Goal: Task Accomplishment & Management: Use online tool/utility

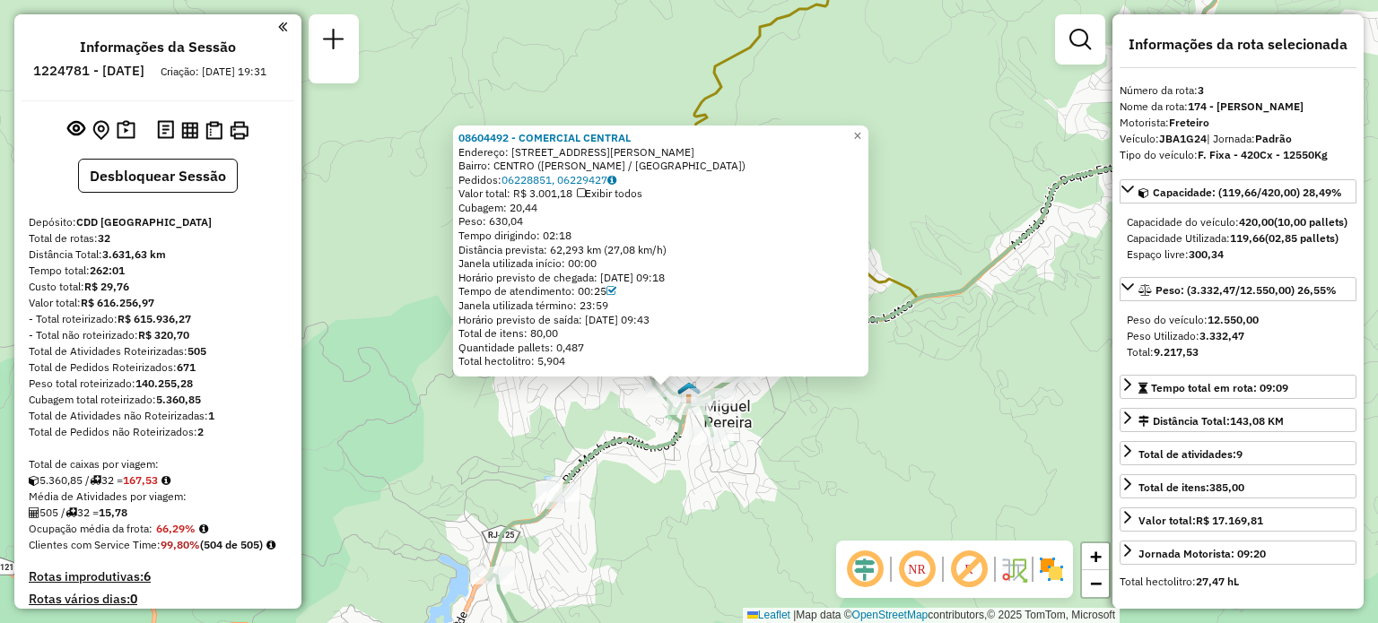
select select "**********"
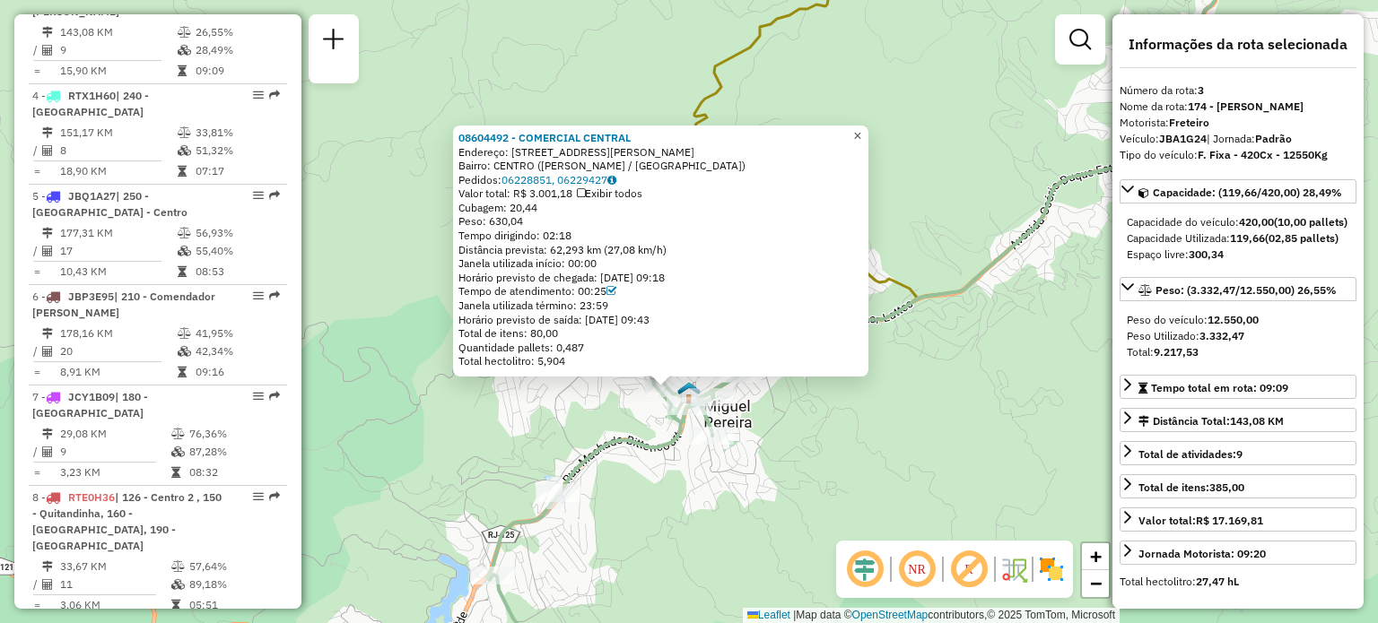
click at [861, 131] on span "×" at bounding box center [857, 135] width 8 height 15
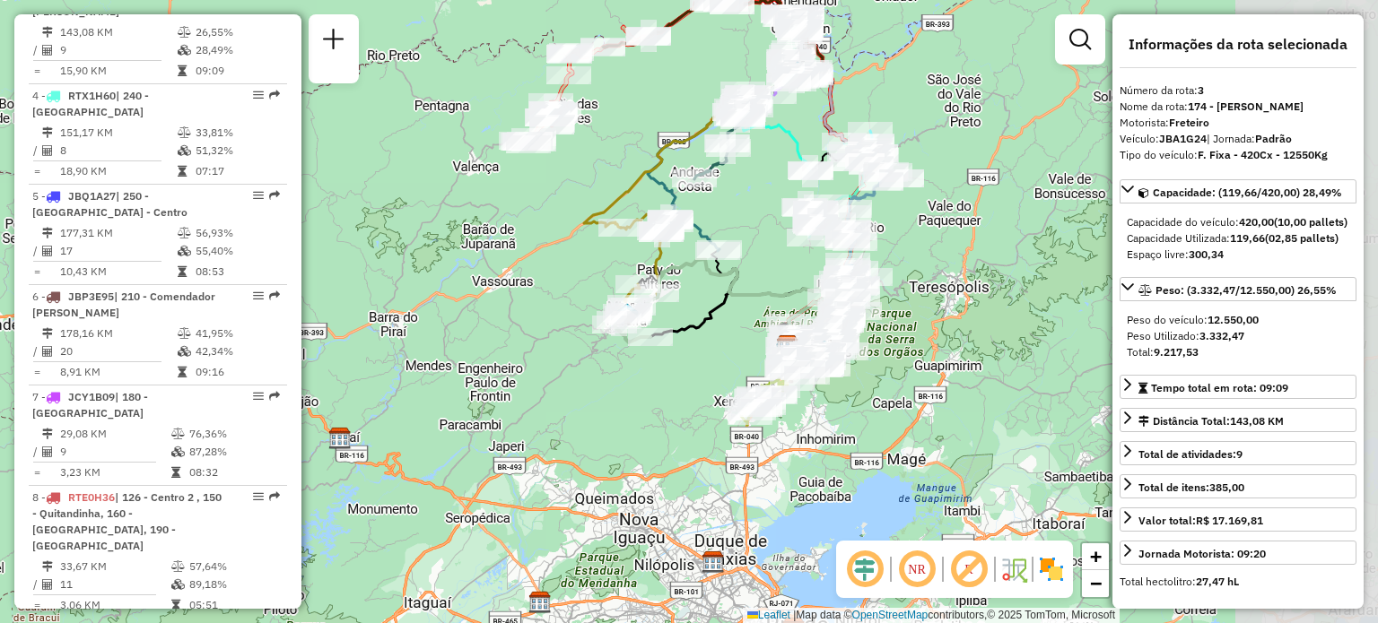
drag, startPoint x: 942, startPoint y: 290, endPoint x: 680, endPoint y: 302, distance: 262.3
click at [680, 302] on div "Rota 22 - Placa JBQ0J62 08612004 - LAUSIMAR RESTAURAN Janela de atendimento Gra…" at bounding box center [689, 311] width 1378 height 623
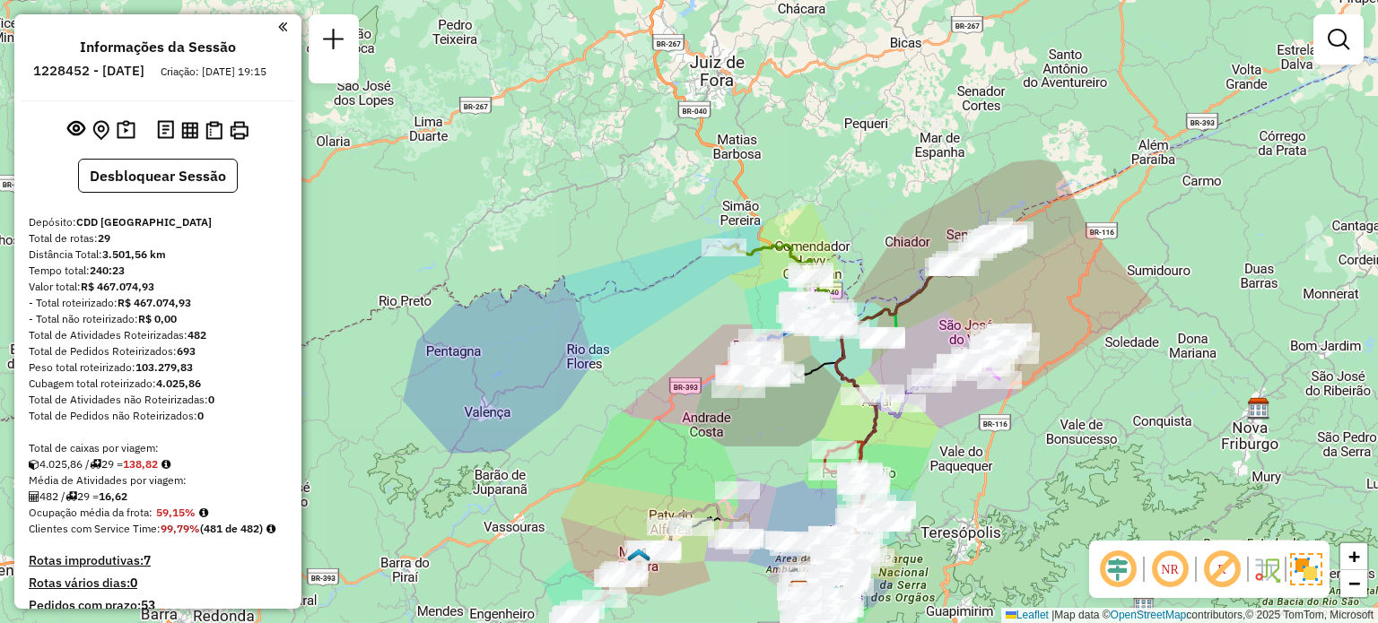
scroll to position [1837, 0]
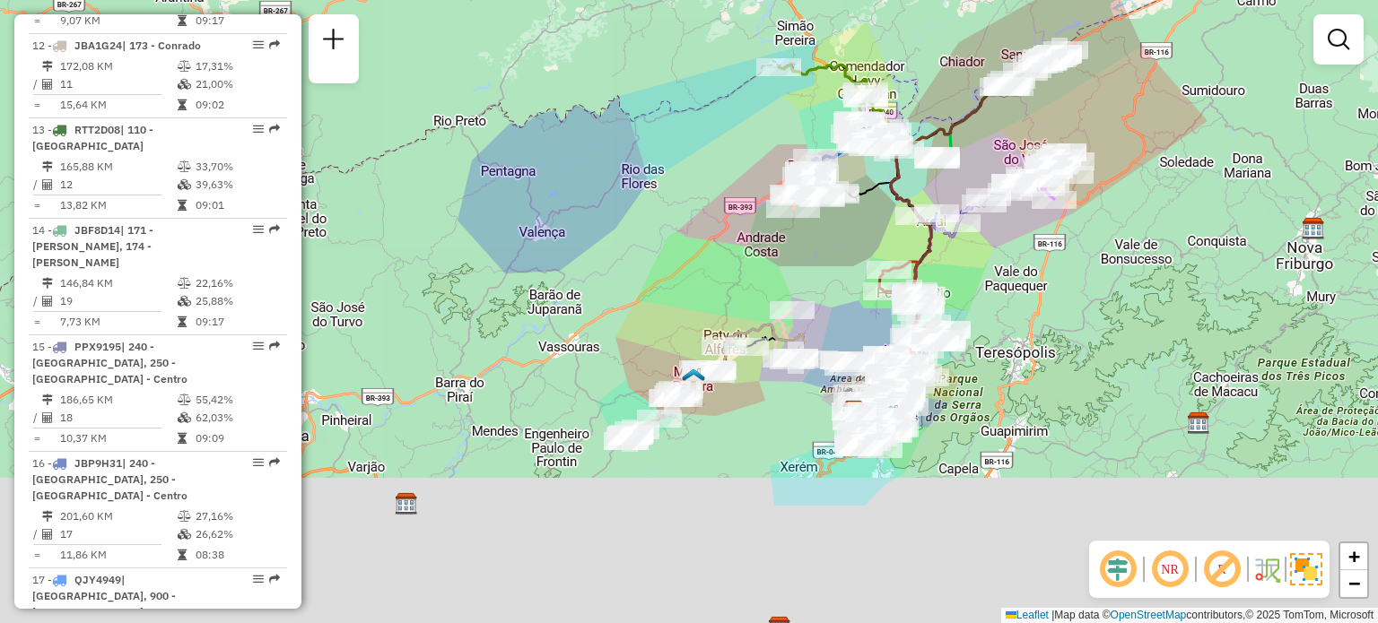
drag, startPoint x: 675, startPoint y: 460, endPoint x: 744, endPoint y: 281, distance: 192.3
click at [732, 275] on div "Janela de atendimento Grade de atendimento Capacidade Transportadoras Veículos …" at bounding box center [689, 311] width 1378 height 623
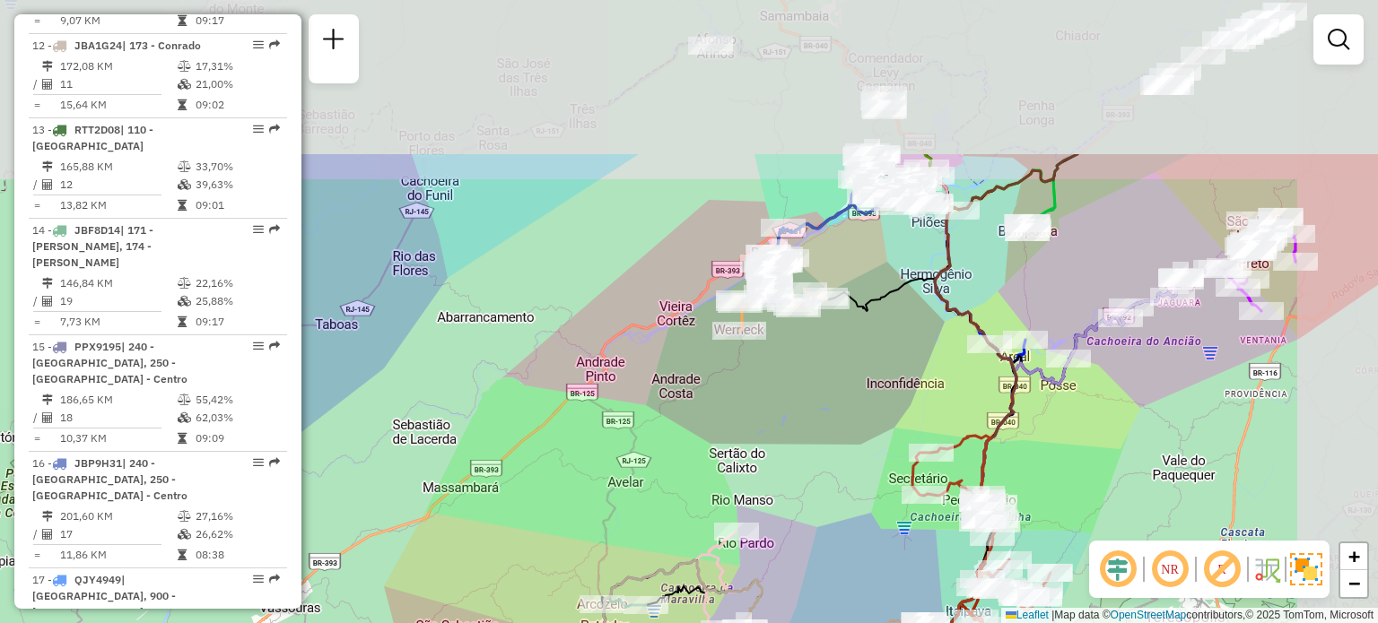
drag, startPoint x: 800, startPoint y: 214, endPoint x: 711, endPoint y: 415, distance: 220.1
click at [711, 415] on div "Janela de atendimento Grade de atendimento Capacidade Transportadoras Veículos …" at bounding box center [689, 311] width 1378 height 623
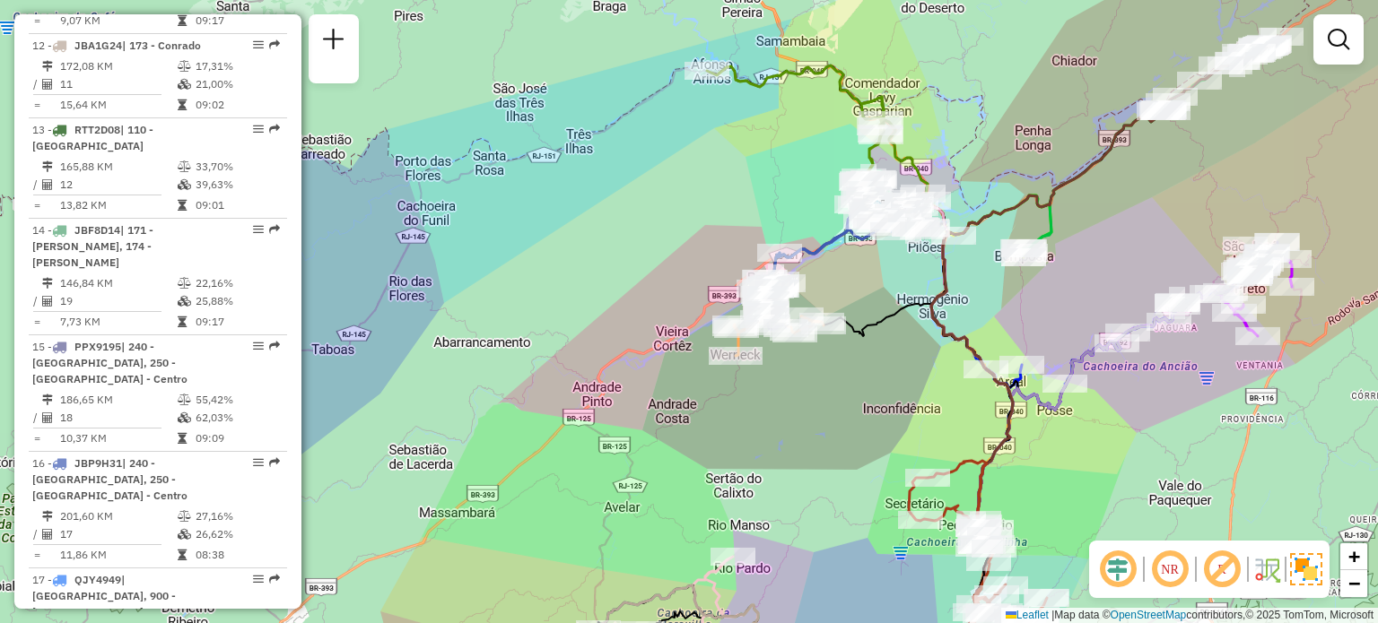
drag, startPoint x: 725, startPoint y: 81, endPoint x: 710, endPoint y: 166, distance: 86.6
click at [710, 166] on div "Janela de atendimento Grade de atendimento Capacidade Transportadoras Veículos …" at bounding box center [689, 311] width 1378 height 623
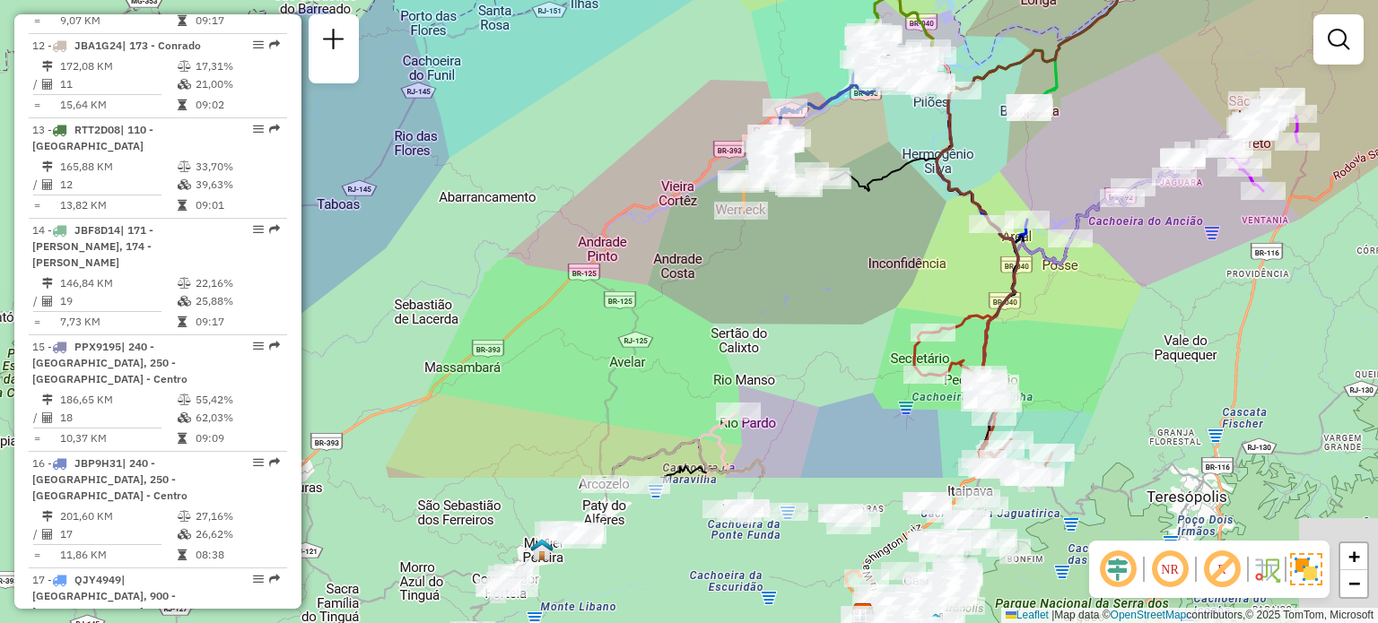
drag, startPoint x: 680, startPoint y: 439, endPoint x: 699, endPoint y: 244, distance: 195.6
click at [701, 222] on div "Janela de atendimento Grade de atendimento Capacidade Transportadoras Veículos …" at bounding box center [689, 311] width 1378 height 623
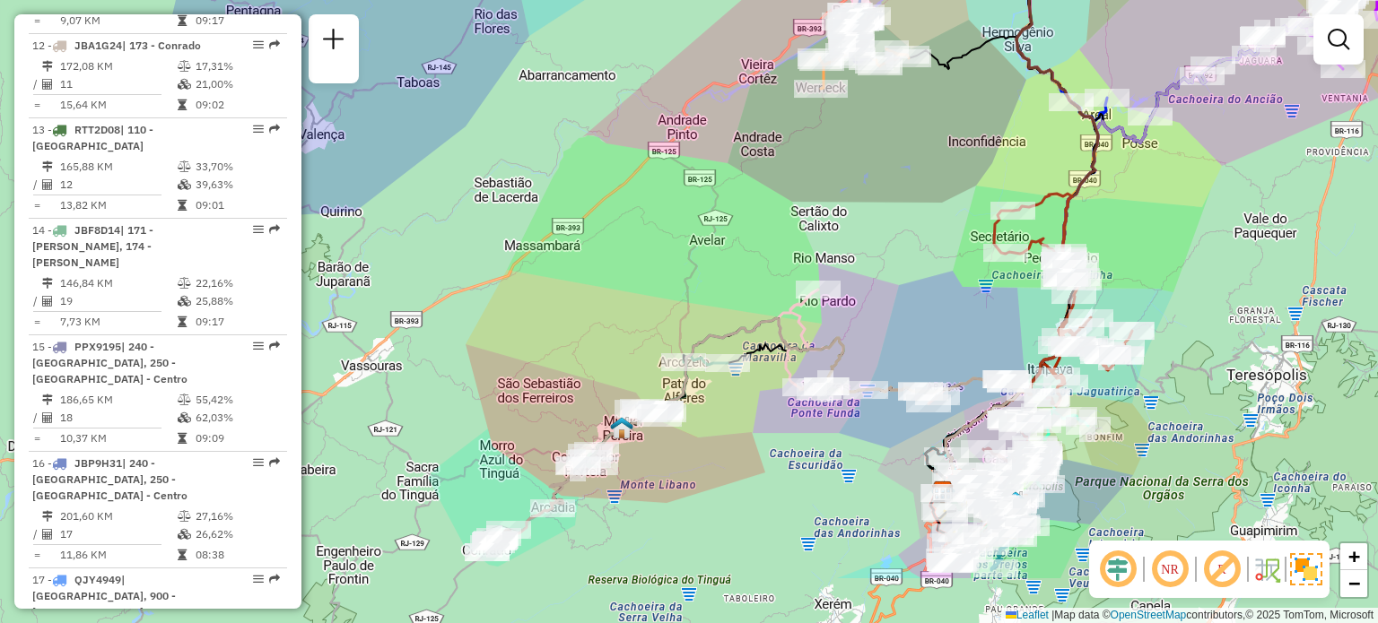
drag, startPoint x: 689, startPoint y: 516, endPoint x: 731, endPoint y: 389, distance: 133.3
click at [789, 383] on div "Janela de atendimento Grade de atendimento Capacidade Transportadoras Veículos …" at bounding box center [689, 311] width 1378 height 623
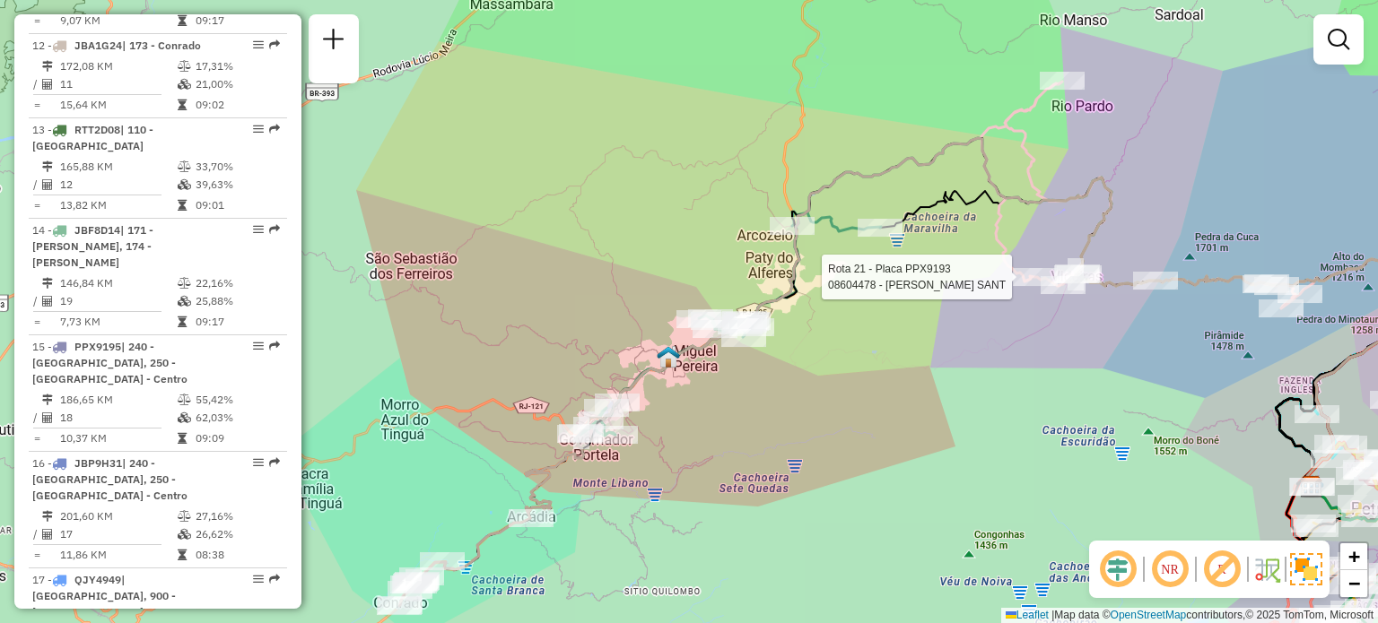
drag, startPoint x: 664, startPoint y: 434, endPoint x: 696, endPoint y: 410, distance: 40.4
click at [694, 413] on div "Rota 21 - Placa PPX9193 08604478 - MARCELO AZEVEDO SANT Janela de atendimento G…" at bounding box center [689, 311] width 1378 height 623
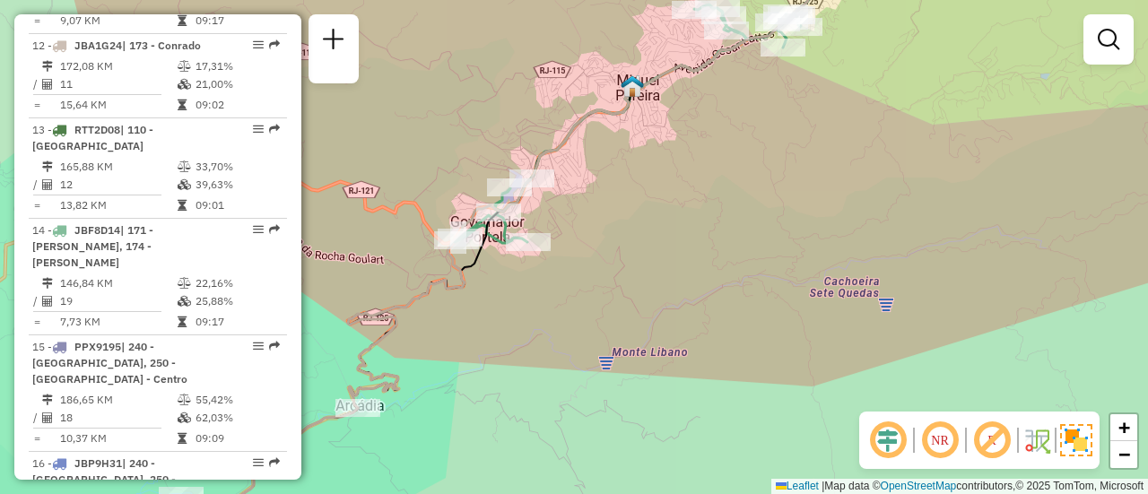
drag, startPoint x: 427, startPoint y: 403, endPoint x: 641, endPoint y: 266, distance: 254.6
click at [651, 275] on div "Rota 21 - Placa PPX9193 08604478 - MARCELO AZEVEDO SANT Janela de atendimento G…" at bounding box center [574, 247] width 1148 height 494
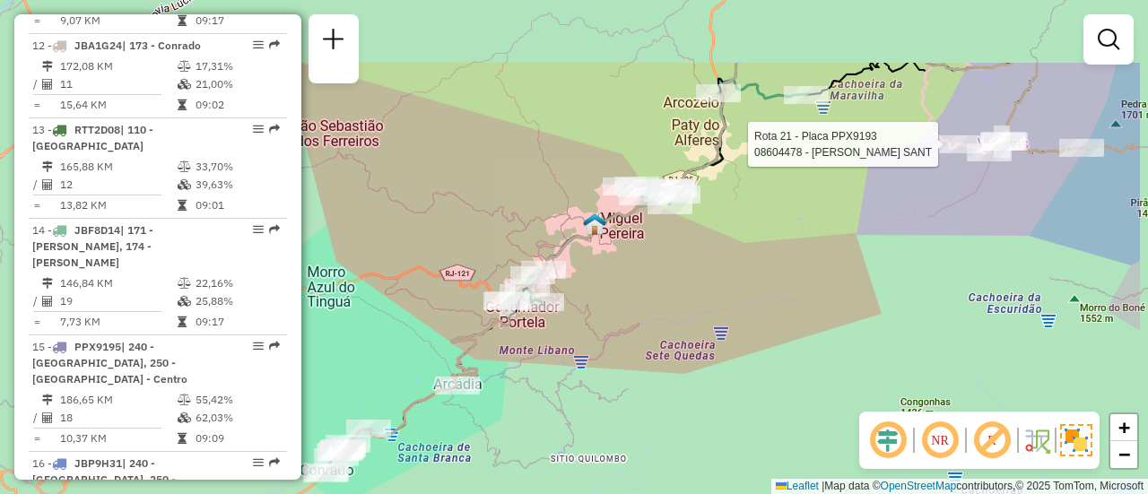
drag, startPoint x: 643, startPoint y: 288, endPoint x: 533, endPoint y: 352, distance: 127.4
click at [533, 352] on div "Rota 21 - Placa PPX9193 08604478 - MARCELO AZEVEDO SANT Janela de atendimento G…" at bounding box center [574, 247] width 1148 height 494
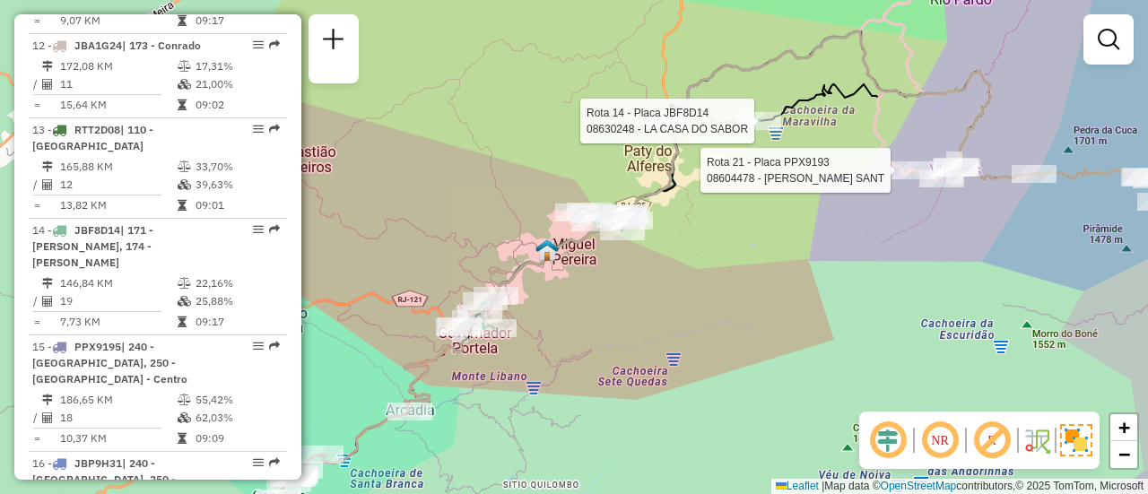
select select "**********"
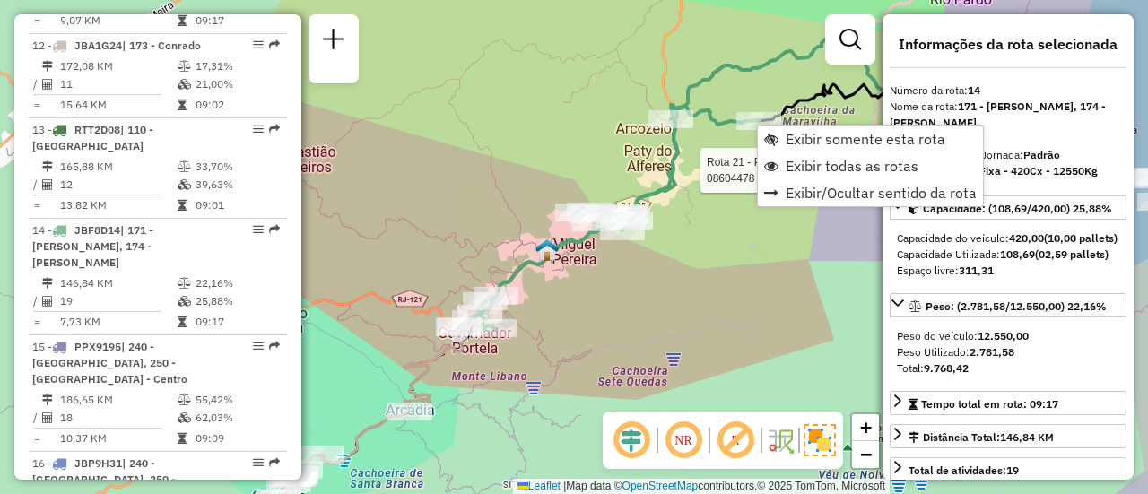
scroll to position [2004, 0]
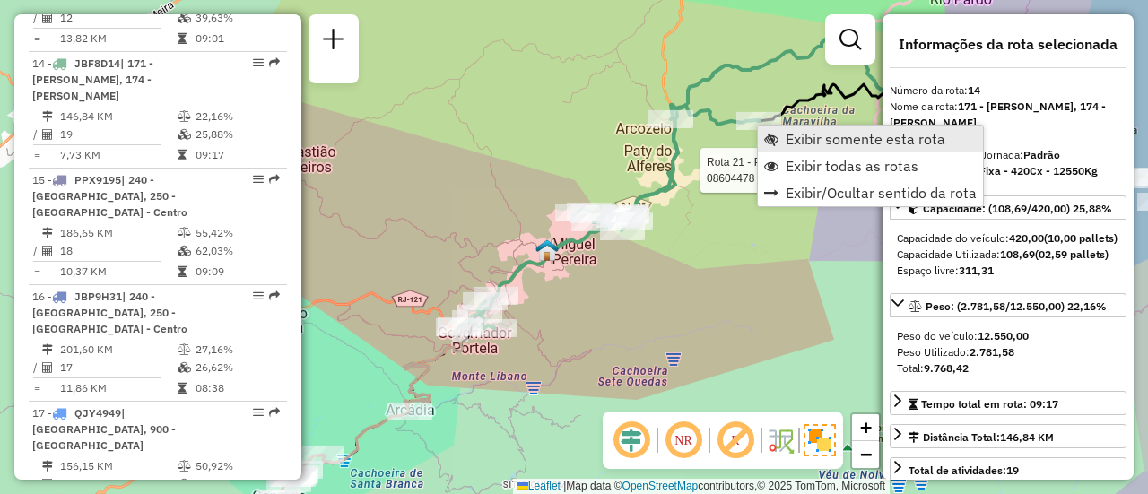
click at [773, 136] on span "Exibir somente esta rota" at bounding box center [771, 139] width 14 height 14
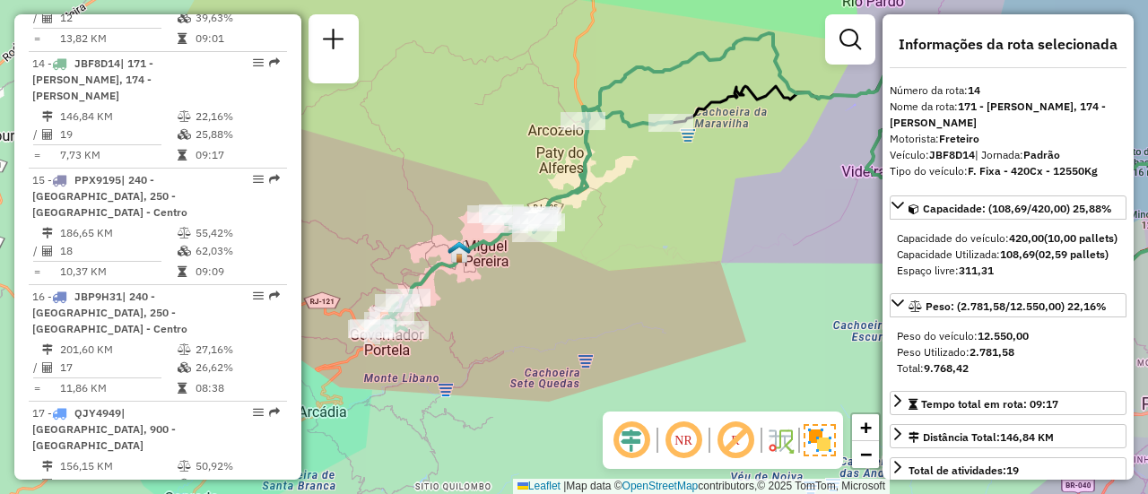
drag, startPoint x: 472, startPoint y: 291, endPoint x: 739, endPoint y: 245, distance: 271.2
click at [739, 245] on div "Janela de atendimento Grade de atendimento Capacidade Transportadoras Veículos …" at bounding box center [574, 247] width 1148 height 494
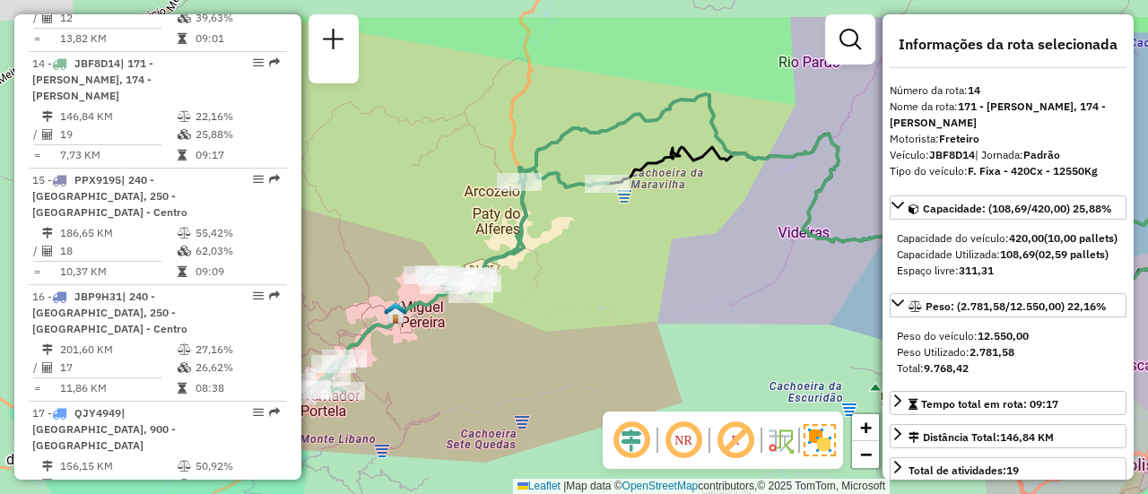
drag, startPoint x: 628, startPoint y: 235, endPoint x: 541, endPoint y: 301, distance: 109.5
click at [541, 301] on div "Janela de atendimento Grade de atendimento Capacidade Transportadoras Veículos …" at bounding box center [574, 247] width 1148 height 494
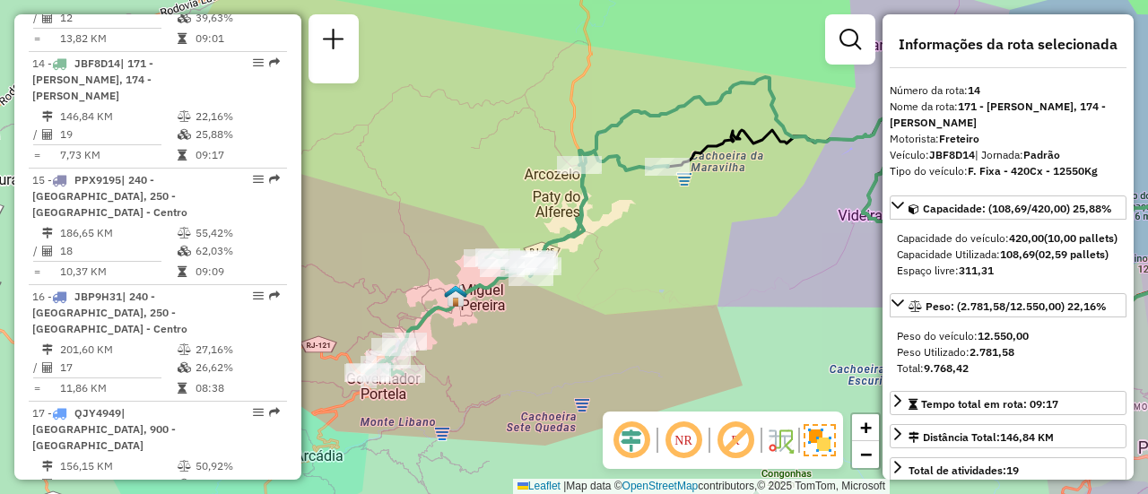
drag, startPoint x: 545, startPoint y: 286, endPoint x: 605, endPoint y: 269, distance: 62.5
click at [605, 269] on div "Janela de atendimento Grade de atendimento Capacidade Transportadoras Veículos …" at bounding box center [574, 247] width 1148 height 494
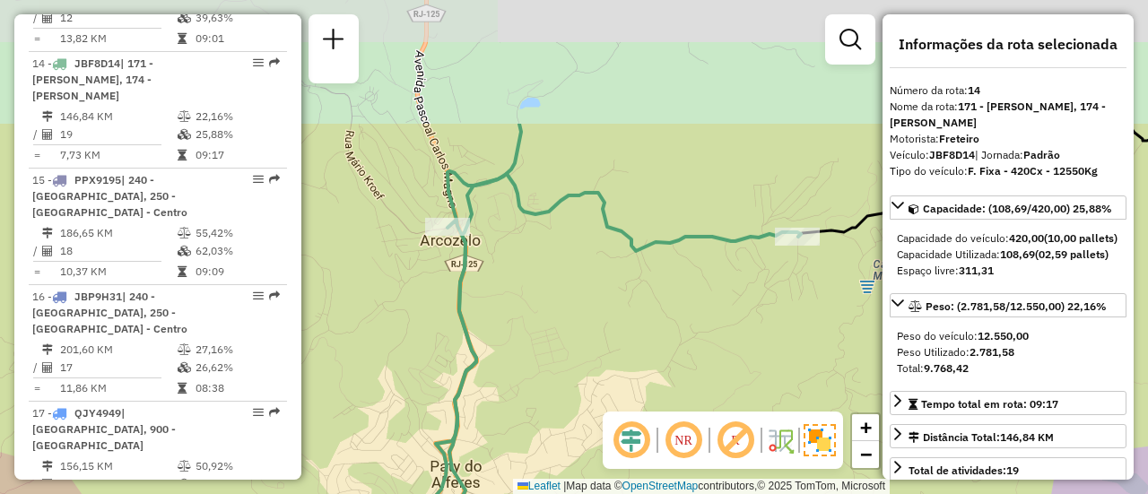
drag, startPoint x: 652, startPoint y: 179, endPoint x: 678, endPoint y: 352, distance: 175.1
click at [678, 352] on div "Janela de atendimento Grade de atendimento Capacidade Transportadoras Veículos …" at bounding box center [574, 247] width 1148 height 494
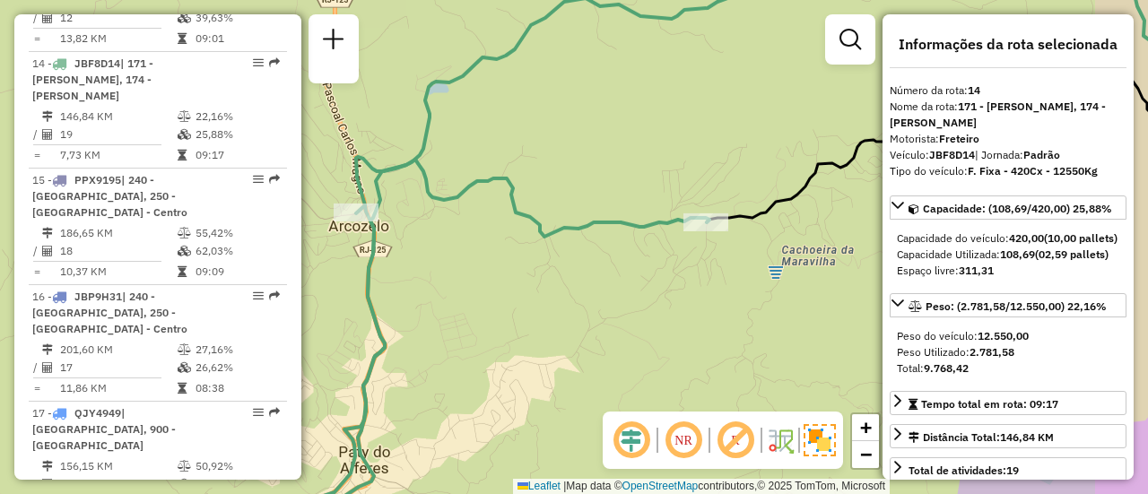
drag, startPoint x: 633, startPoint y: 311, endPoint x: 542, endPoint y: 297, distance: 92.6
click at [542, 297] on div "Janela de atendimento Grade de atendimento Capacidade Transportadoras Veículos …" at bounding box center [574, 247] width 1148 height 494
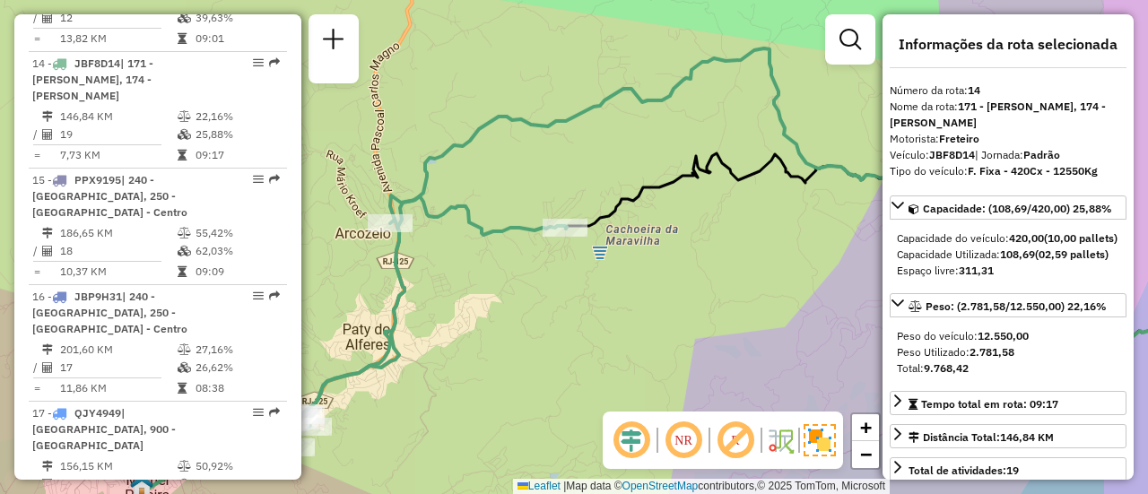
drag, startPoint x: 585, startPoint y: 322, endPoint x: 514, endPoint y: 281, distance: 82.0
click at [514, 281] on div "Janela de atendimento Grade de atendimento Capacidade Transportadoras Veículos …" at bounding box center [574, 247] width 1148 height 494
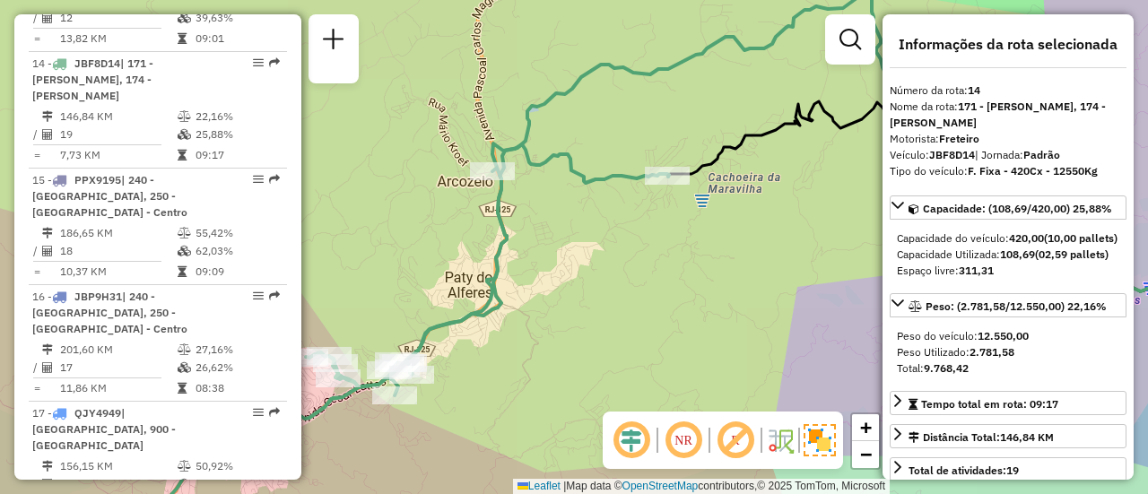
drag, startPoint x: 410, startPoint y: 379, endPoint x: 548, endPoint y: 303, distance: 157.8
click at [548, 307] on div "Janela de atendimento Grade de atendimento Capacidade Transportadoras Veículos …" at bounding box center [574, 247] width 1148 height 494
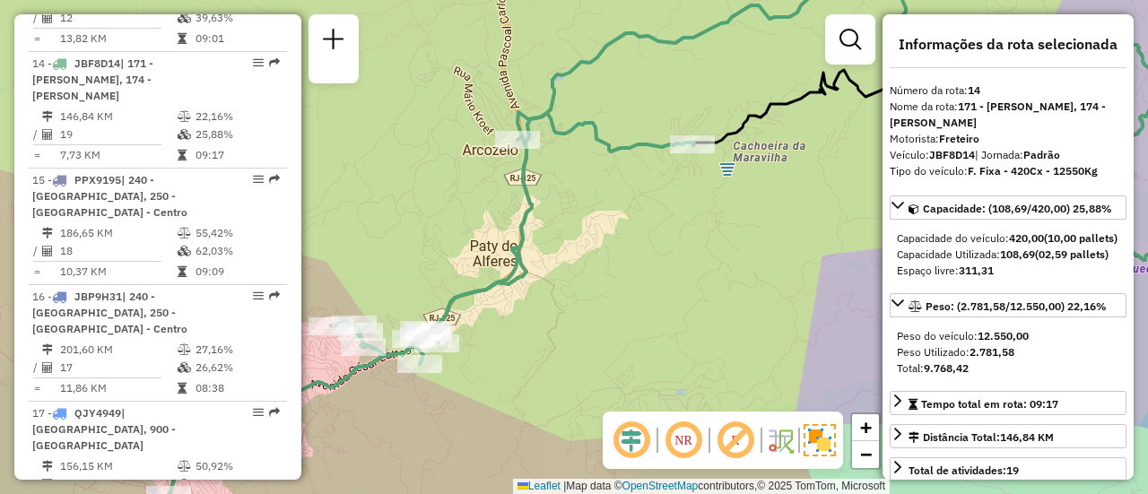
click at [571, 329] on div "Janela de atendimento Grade de atendimento Capacidade Transportadoras Veículos …" at bounding box center [574, 247] width 1148 height 494
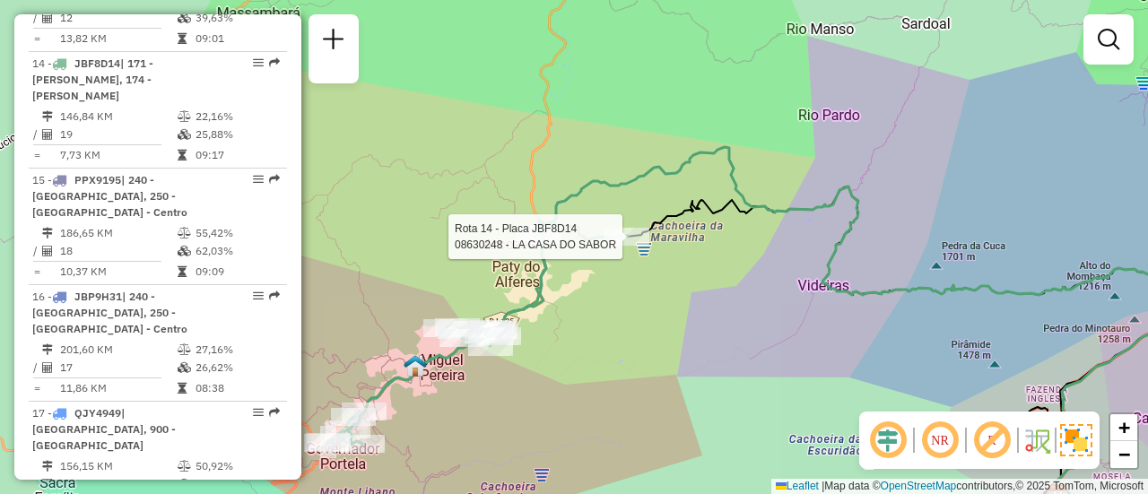
select select "**********"
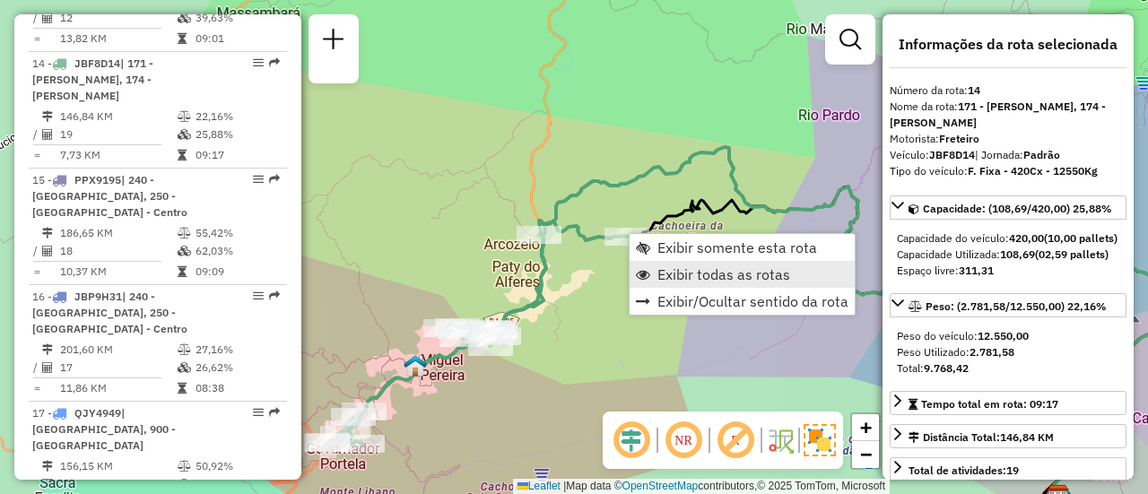
click at [660, 270] on span "Exibir todas as rotas" at bounding box center [724, 274] width 133 height 14
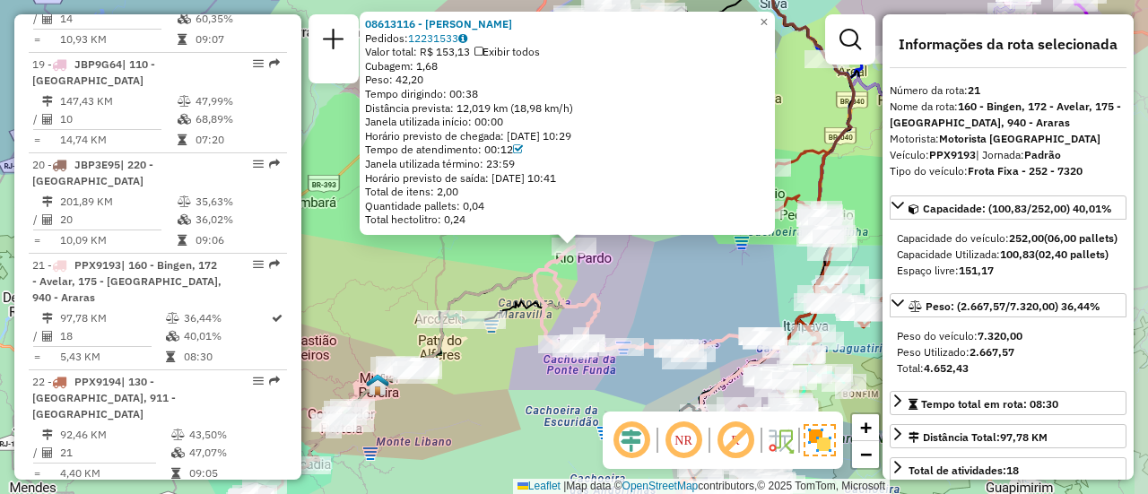
scroll to position [2690, 0]
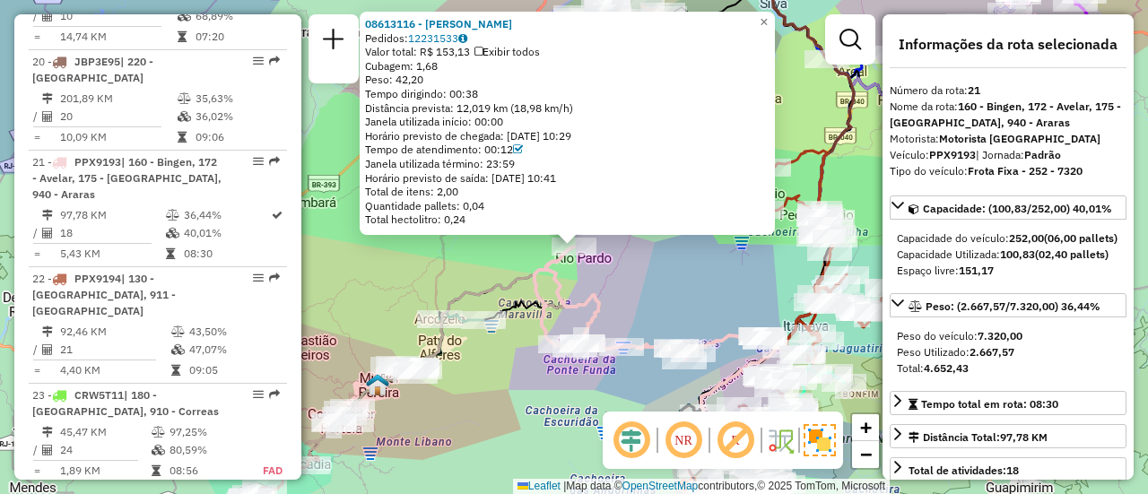
click at [657, 310] on div "08613116 - SUELI FERREIRA FERREIRA Pedidos: 12231533 Valor total: R$ 153,13 Exi…" at bounding box center [574, 247] width 1148 height 494
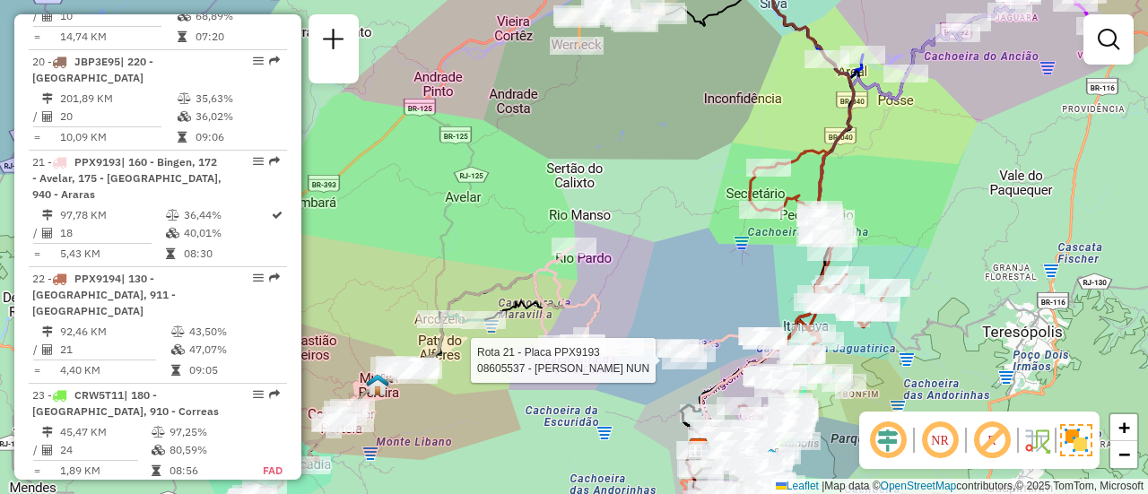
select select "**********"
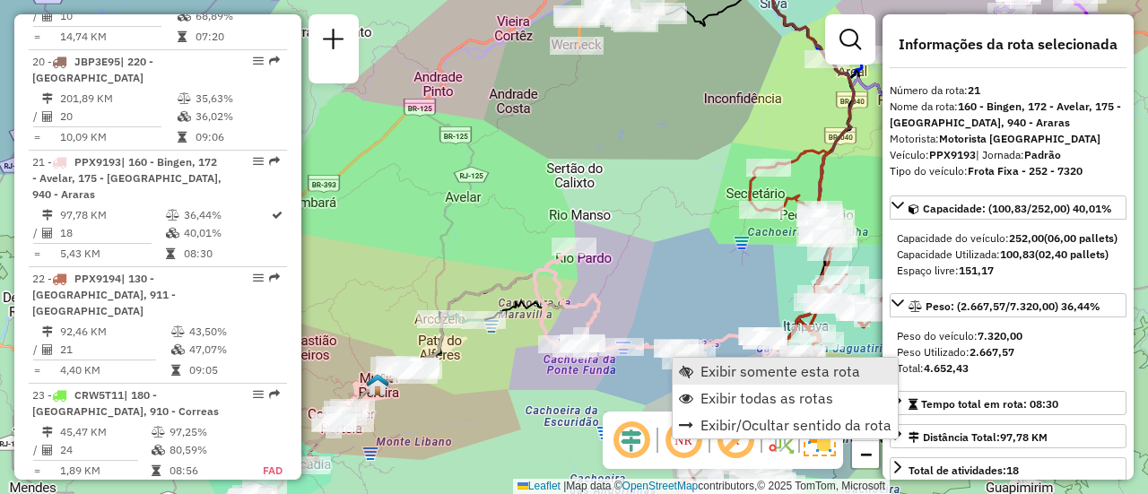
click at [696, 360] on link "Exibir somente esta rota" at bounding box center [785, 371] width 225 height 27
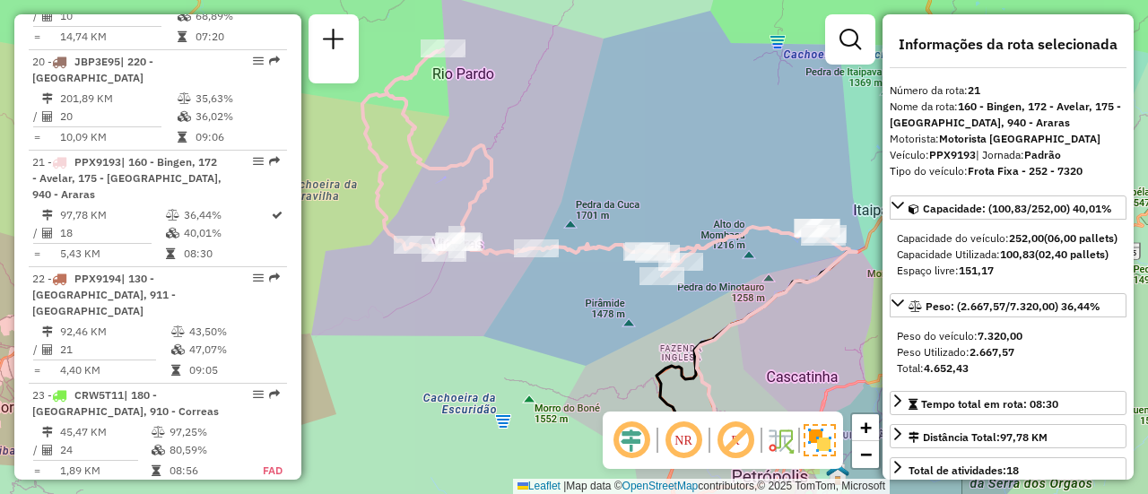
drag, startPoint x: 565, startPoint y: 346, endPoint x: 599, endPoint y: 355, distance: 35.3
click at [599, 355] on div "Janela de atendimento Grade de atendimento Capacidade Transportadoras Veículos …" at bounding box center [574, 247] width 1148 height 494
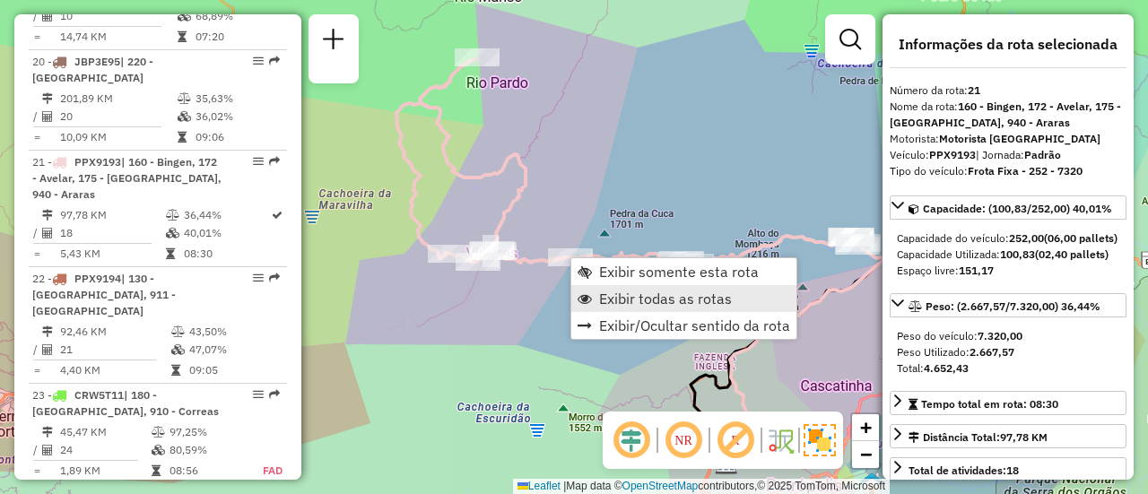
click at [608, 303] on span "Exibir todas as rotas" at bounding box center [665, 299] width 133 height 14
